Goal: Check status: Check status

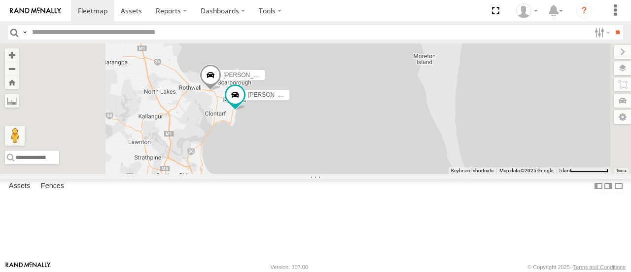
select select "**********"
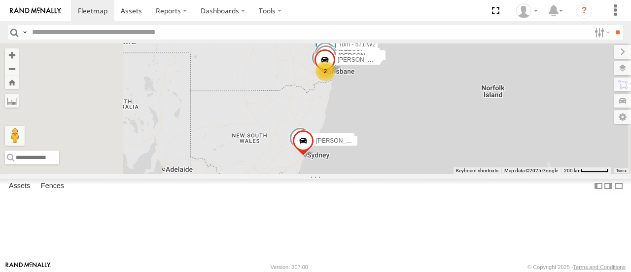
click at [337, 61] on span at bounding box center [326, 47] width 22 height 27
click at [488, 128] on div "[PERSON_NAME] - 571IW2 [PERSON_NAME] B - Corolla [PERSON_NAME] - 347FB3 Serg - …" at bounding box center [315, 108] width 631 height 130
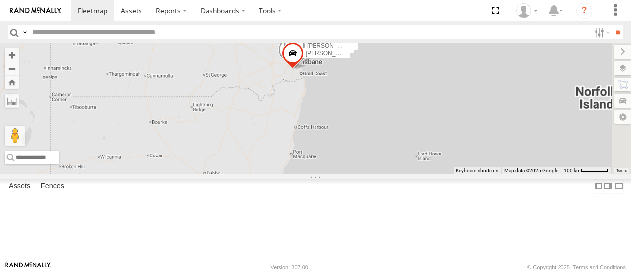
click at [460, 105] on div "[PERSON_NAME] - 571IW2 [PERSON_NAME] B - Corolla [PERSON_NAME] - 347FB3 Serg - …" at bounding box center [315, 108] width 631 height 130
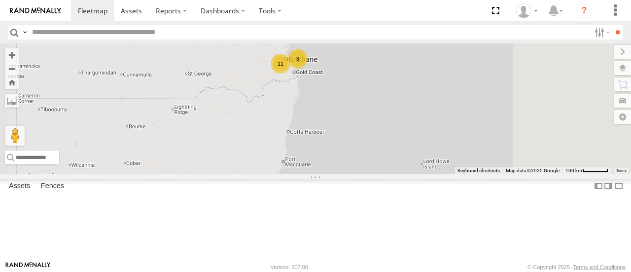
click at [460, 105] on div "[PERSON_NAME] - 571IW2 11 2 3" at bounding box center [315, 108] width 631 height 130
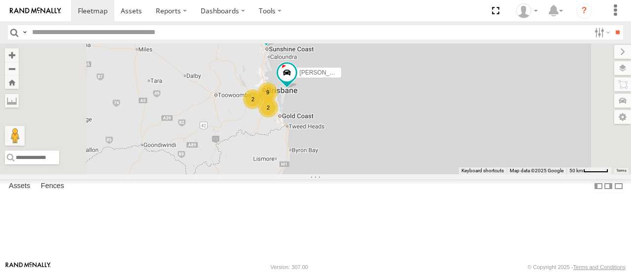
drag, startPoint x: 426, startPoint y: 109, endPoint x: 451, endPoint y: 153, distance: 50.8
click at [451, 153] on div "[PERSON_NAME] - 571IW2 2 2 9 [PERSON_NAME]- 817BG4" at bounding box center [315, 108] width 631 height 130
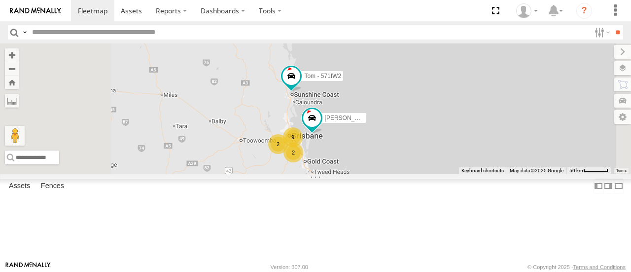
click at [416, 137] on div "[PERSON_NAME] - 571IW2 2 2 9 [PERSON_NAME]- 817BG4" at bounding box center [315, 108] width 631 height 130
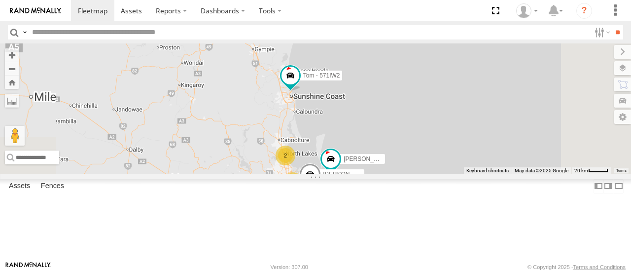
click at [416, 137] on div "[PERSON_NAME] - 571IW2 [PERSON_NAME]- 817BG4 2 2 6 2 [PERSON_NAME] - 842JY2" at bounding box center [315, 108] width 631 height 130
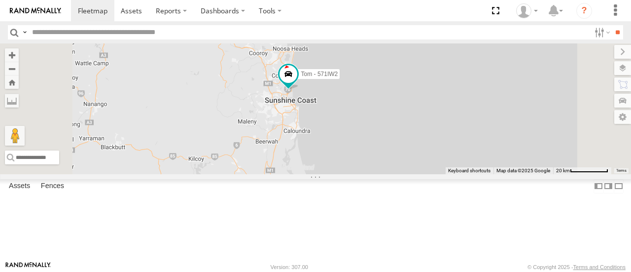
click at [416, 137] on div "[PERSON_NAME] - 571IW2 [PERSON_NAME]- 817BG4 [PERSON_NAME] - 842JY2 2" at bounding box center [315, 108] width 631 height 130
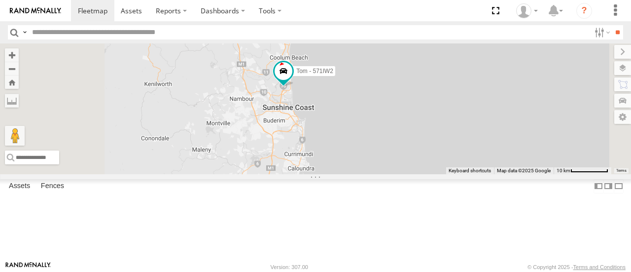
click at [416, 137] on div "[PERSON_NAME] - 571IW2 [PERSON_NAME]- 817BG4 [PERSON_NAME] - 842JY2" at bounding box center [315, 108] width 631 height 130
